Goal: Task Accomplishment & Management: Use online tool/utility

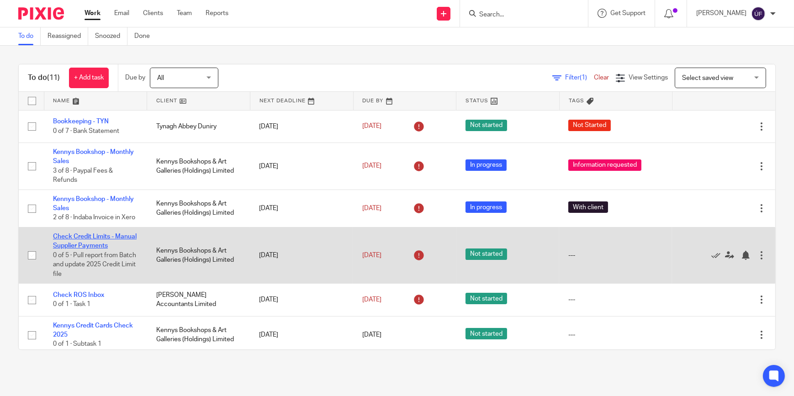
click at [100, 249] on link "Check Credit Limits - Manual Supplier Payments" at bounding box center [95, 241] width 84 height 16
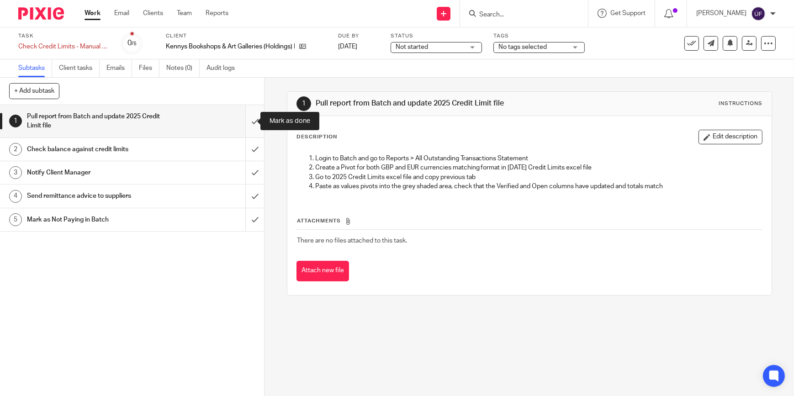
click at [248, 122] on input "submit" at bounding box center [132, 121] width 264 height 32
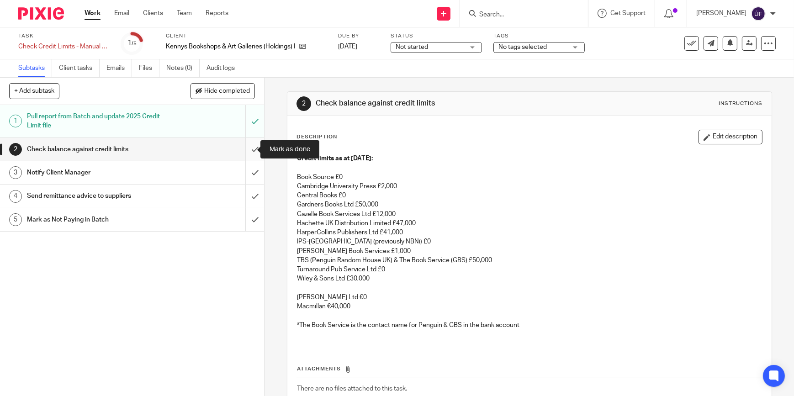
click at [251, 152] on input "submit" at bounding box center [132, 149] width 264 height 23
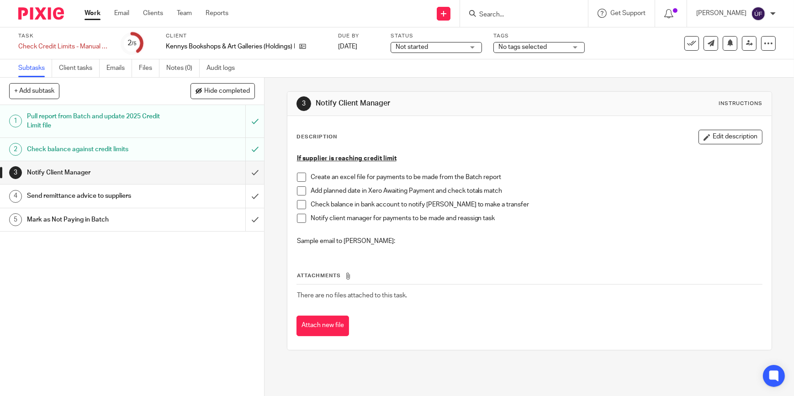
click at [59, 14] on img at bounding box center [41, 13] width 46 height 12
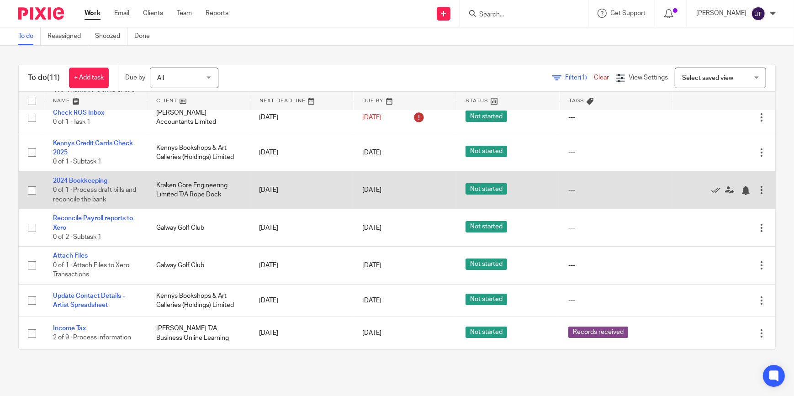
scroll to position [139, 0]
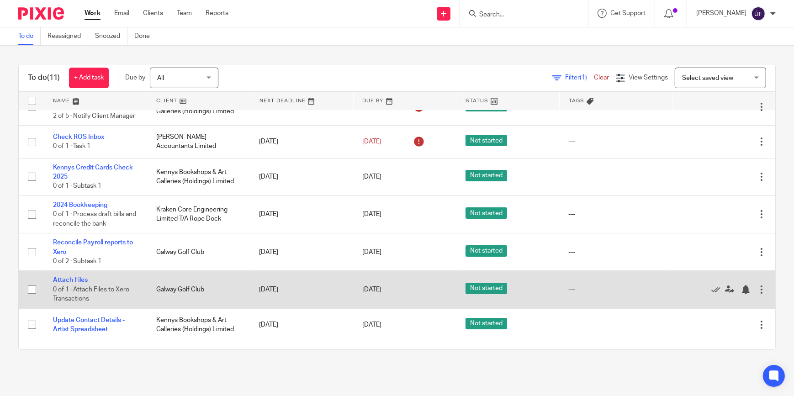
click at [78, 292] on td "Attach Files 0 of 1 · Attach Files to Xero Transactions" at bounding box center [95, 289] width 103 height 37
click at [78, 283] on link "Attach Files" at bounding box center [70, 280] width 35 height 6
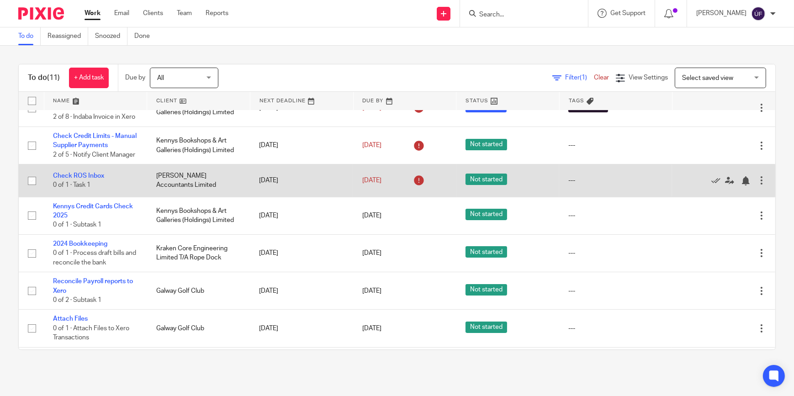
scroll to position [124, 0]
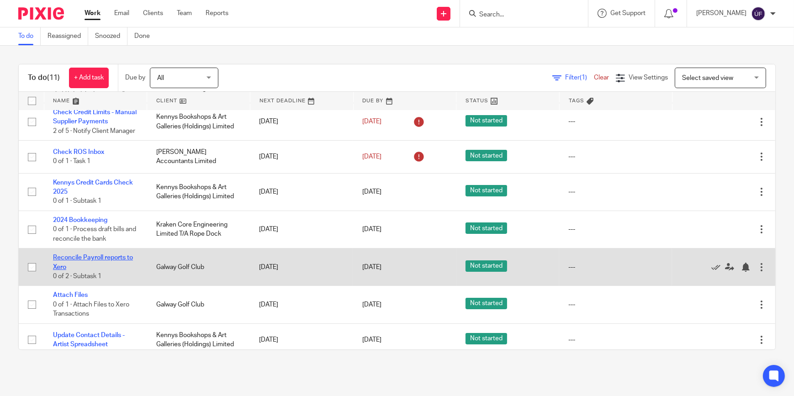
click at [95, 270] on link "Reconcile Payroll reports to Xero" at bounding box center [93, 262] width 80 height 16
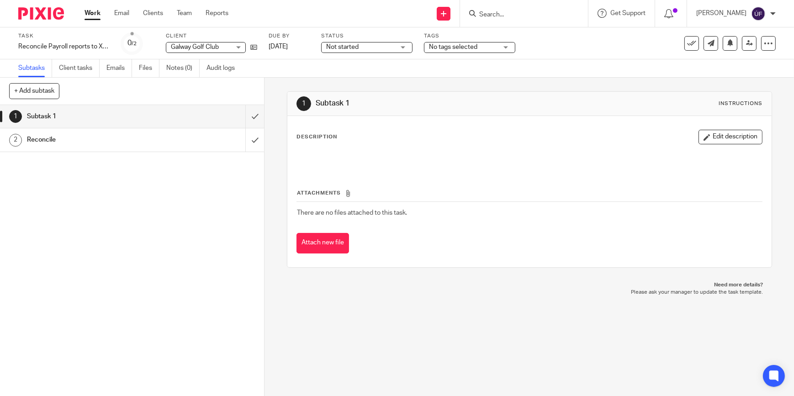
click at [79, 144] on h1 "Reconcile" at bounding box center [97, 140] width 140 height 14
